Goal: Transaction & Acquisition: Obtain resource

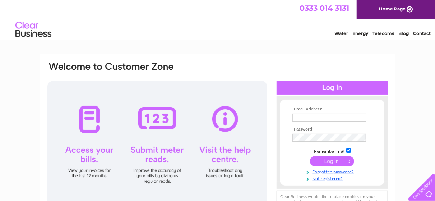
type input "alanaslaundrybasket@gmail.com"
click at [337, 161] on input "submit" at bounding box center [332, 161] width 44 height 10
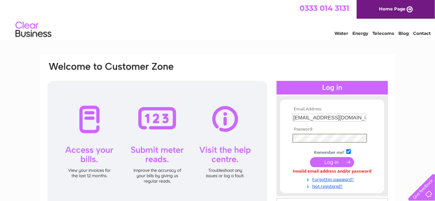
click at [334, 161] on input "submit" at bounding box center [332, 162] width 44 height 10
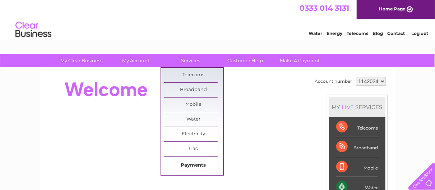
click at [180, 166] on link "Payments" at bounding box center [193, 165] width 59 height 14
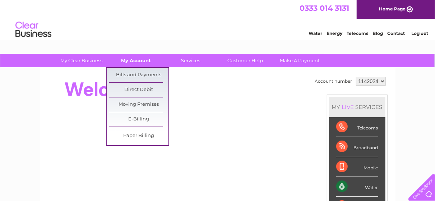
click at [126, 58] on link "My Account" at bounding box center [135, 60] width 59 height 13
click at [130, 69] on link "Bills and Payments" at bounding box center [138, 75] width 59 height 14
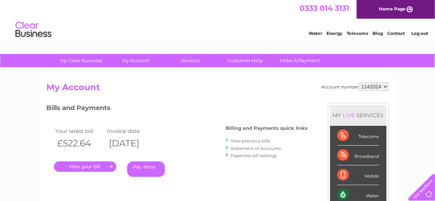
click at [96, 163] on link "." at bounding box center [85, 166] width 63 height 10
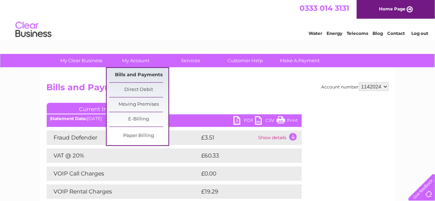
click at [130, 75] on link "Bills and Payments" at bounding box center [138, 75] width 59 height 14
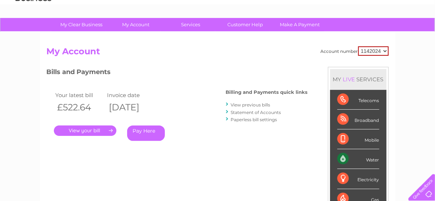
scroll to position [72, 0]
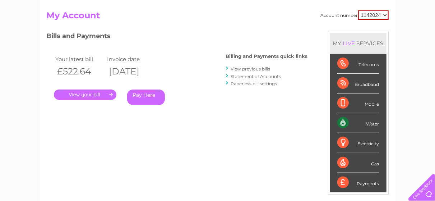
click at [253, 69] on link "View previous bills" at bounding box center [251, 68] width 40 height 5
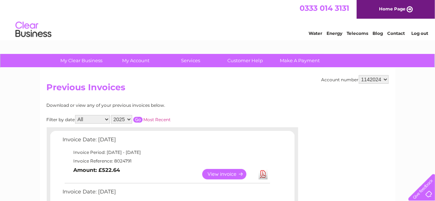
click at [386, 80] on select "1142024 3025906" at bounding box center [374, 79] width 30 height 9
select select "3025906"
click at [359, 75] on select "1142024 3025906" at bounding box center [374, 79] width 30 height 9
drag, startPoint x: 180, startPoint y: 164, endPoint x: 161, endPoint y: 165, distance: 19.1
click at [161, 165] on td "View Download Amount: £21.59" at bounding box center [166, 174] width 210 height 18
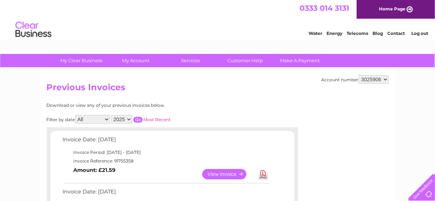
click at [231, 173] on link "View" at bounding box center [228, 174] width 53 height 10
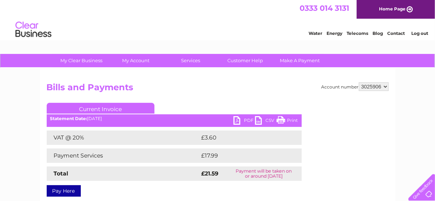
click at [244, 120] on link "PDF" at bounding box center [245, 121] width 22 height 10
click at [387, 87] on select "1142024 3025906" at bounding box center [374, 86] width 30 height 9
select select "1142024"
click at [359, 82] on select "1142024 3025906" at bounding box center [374, 86] width 30 height 9
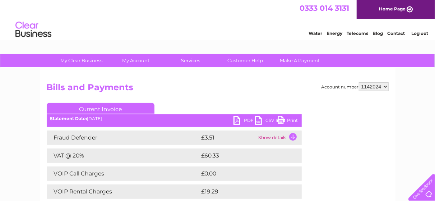
click at [185, 85] on h2 "Bills and Payments" at bounding box center [218, 89] width 342 height 14
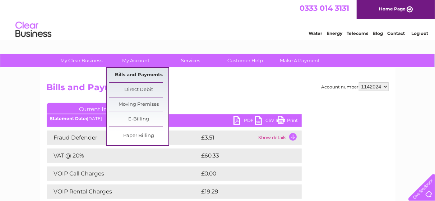
click at [138, 72] on link "Bills and Payments" at bounding box center [138, 75] width 59 height 14
